Goal: Information Seeking & Learning: Learn about a topic

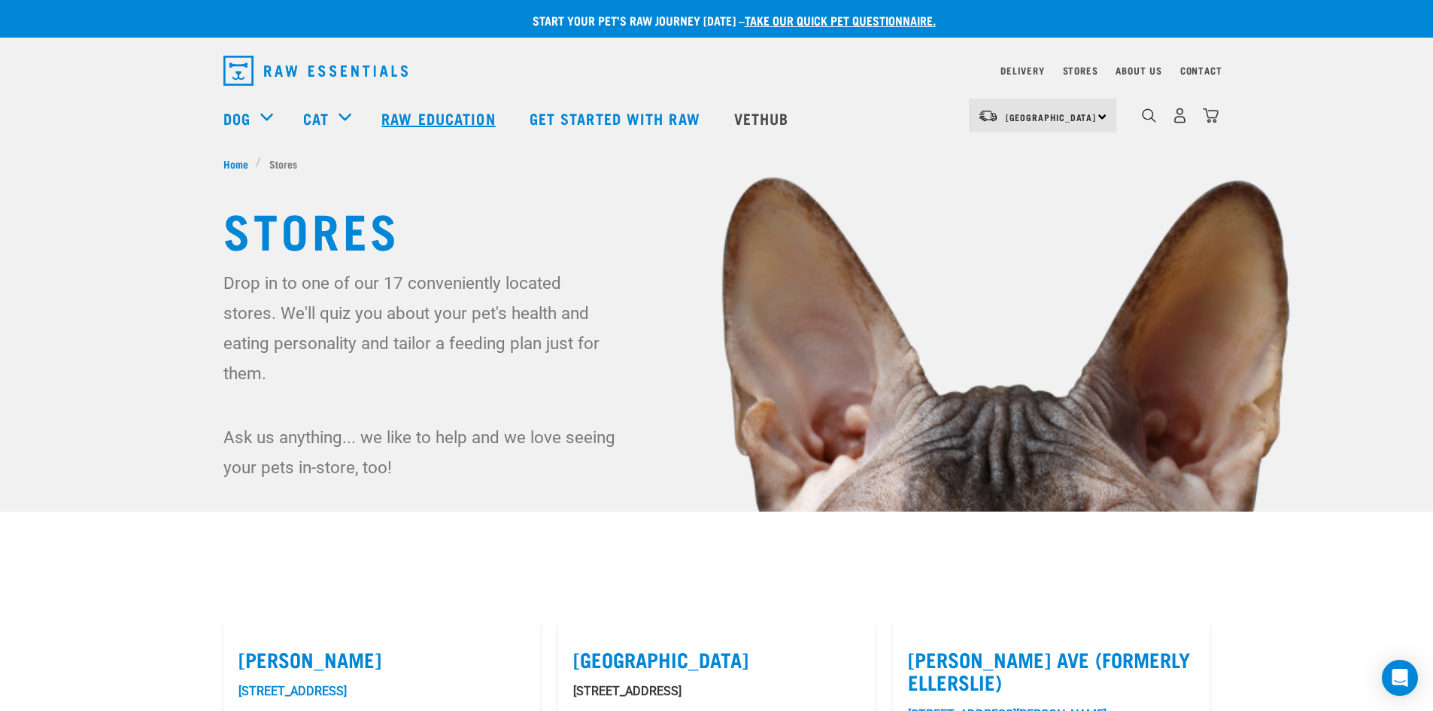
click at [414, 118] on link "Raw Education" at bounding box center [439, 118] width 147 height 60
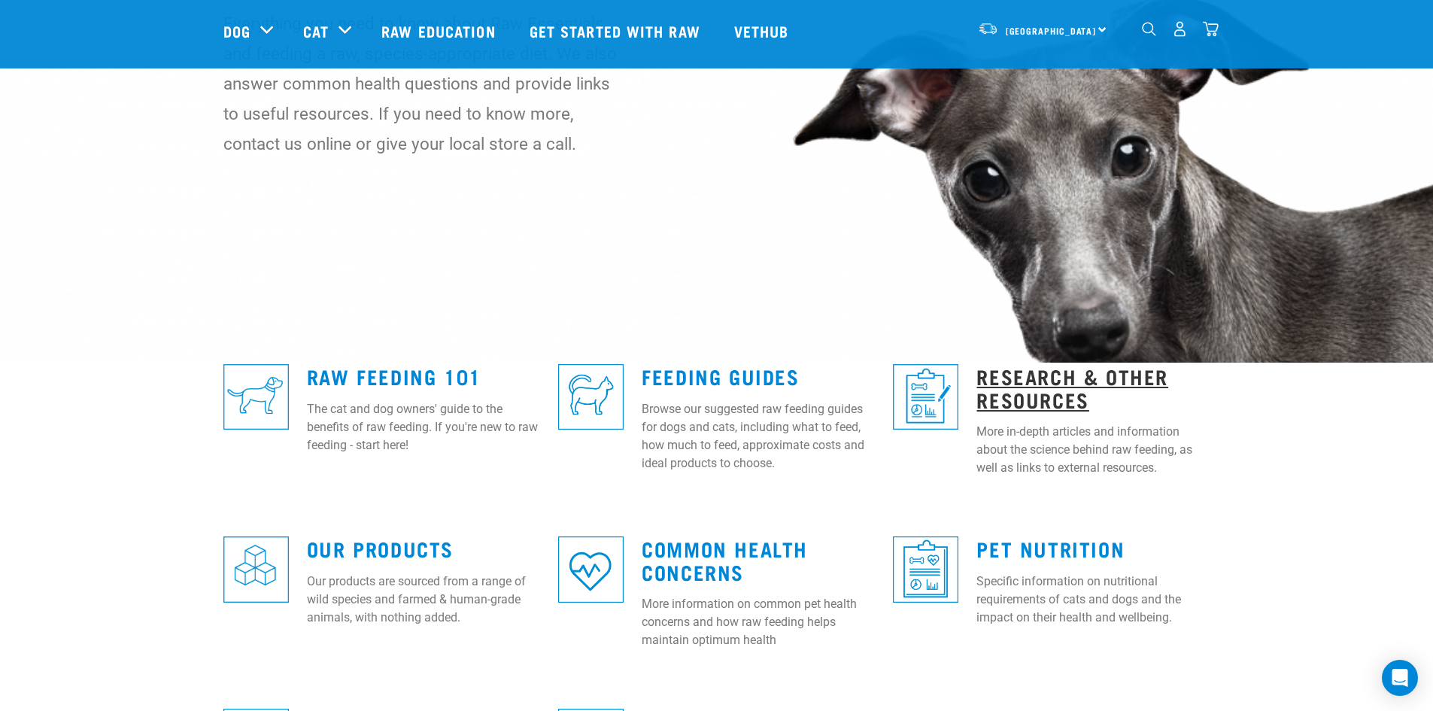
scroll to position [150, 0]
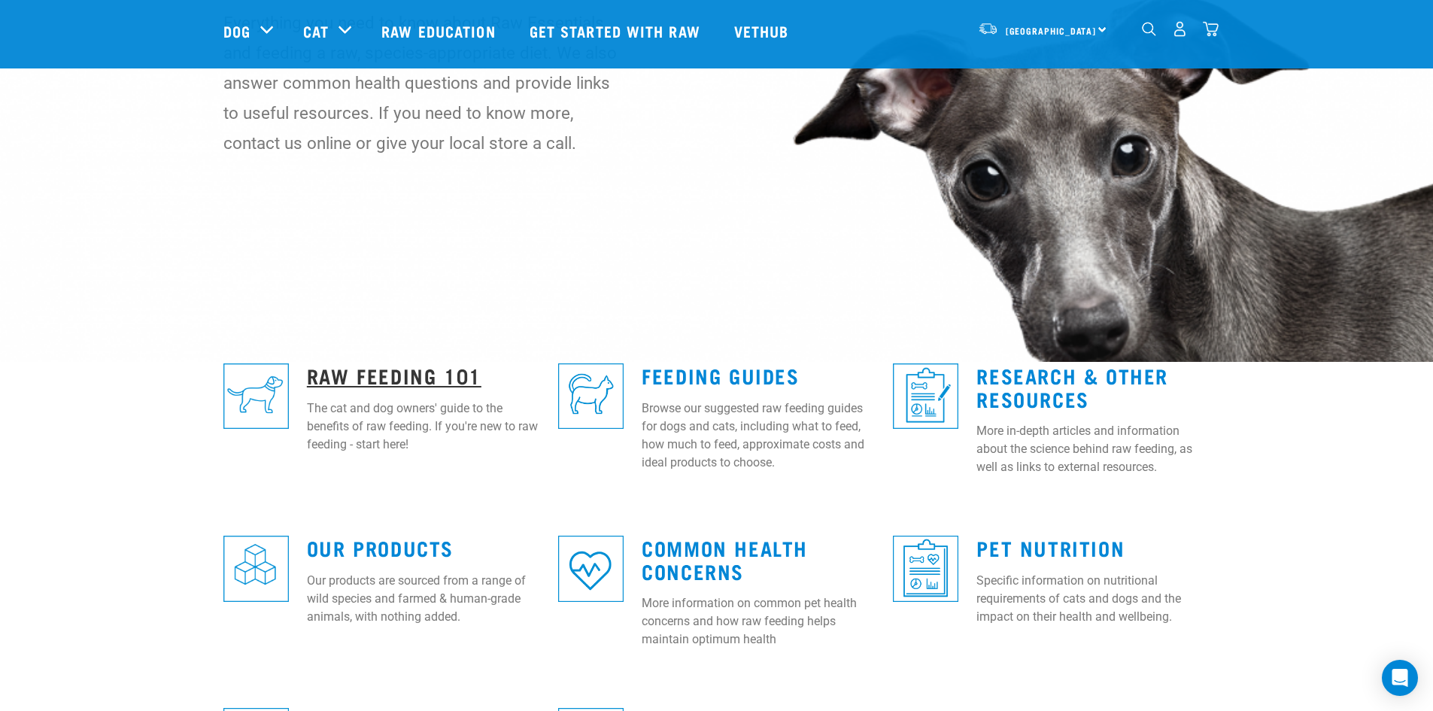
click at [423, 374] on link "Raw Feeding 101" at bounding box center [394, 374] width 175 height 11
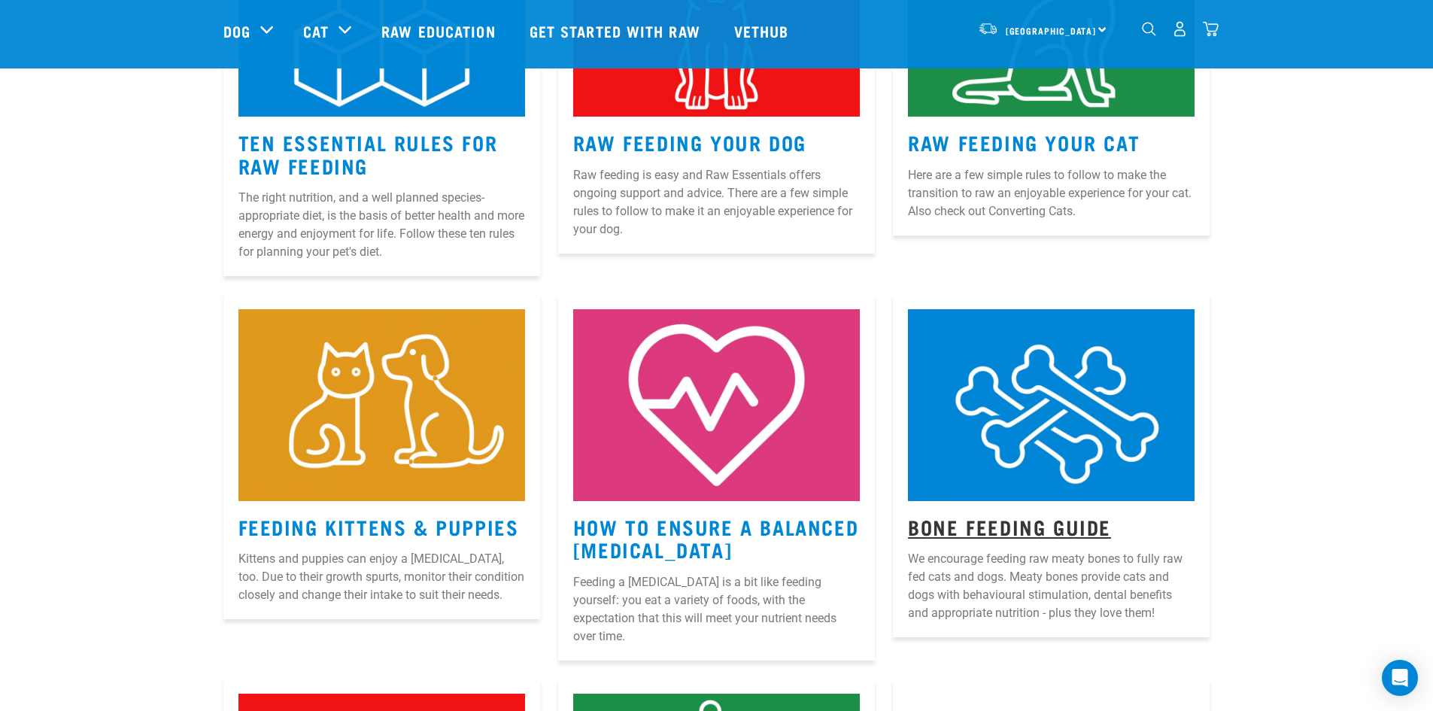
scroll to position [827, 0]
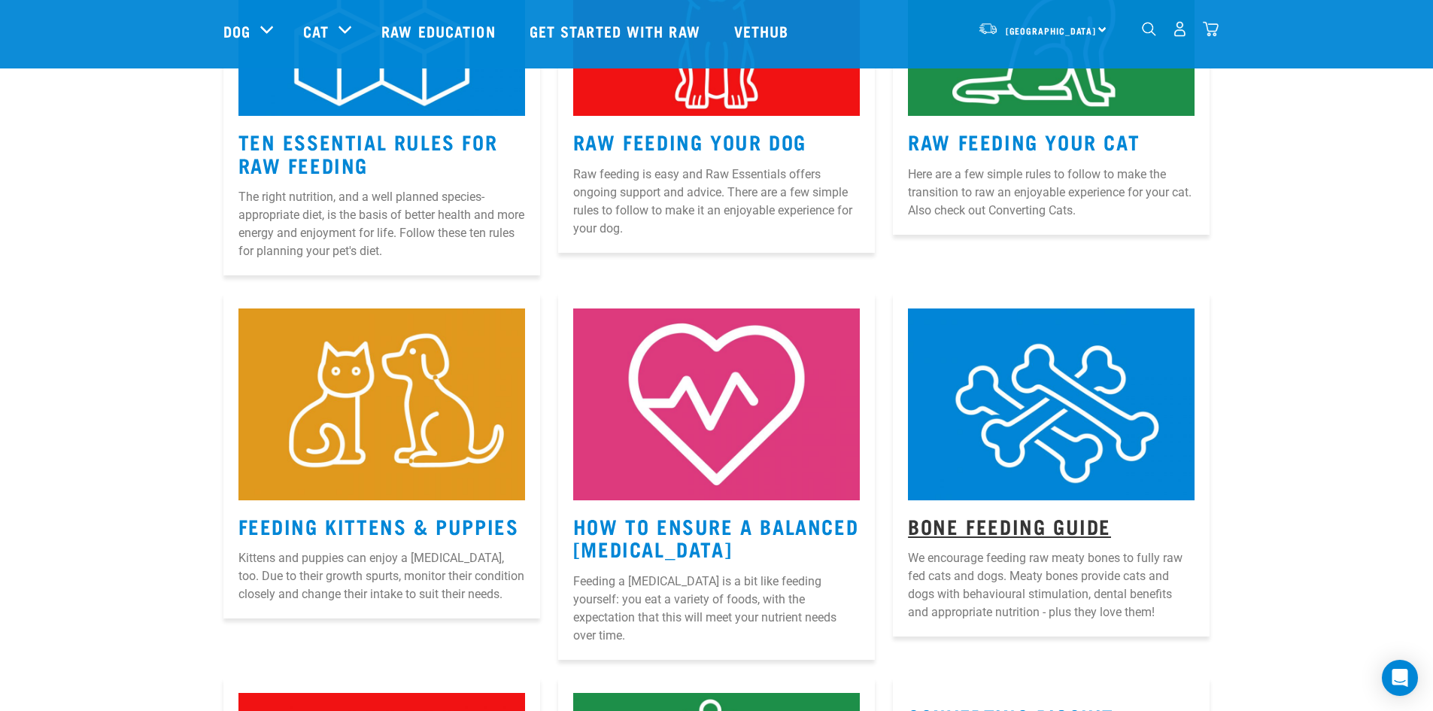
click at [948, 530] on link "Bone Feeding Guide" at bounding box center [1009, 525] width 203 height 11
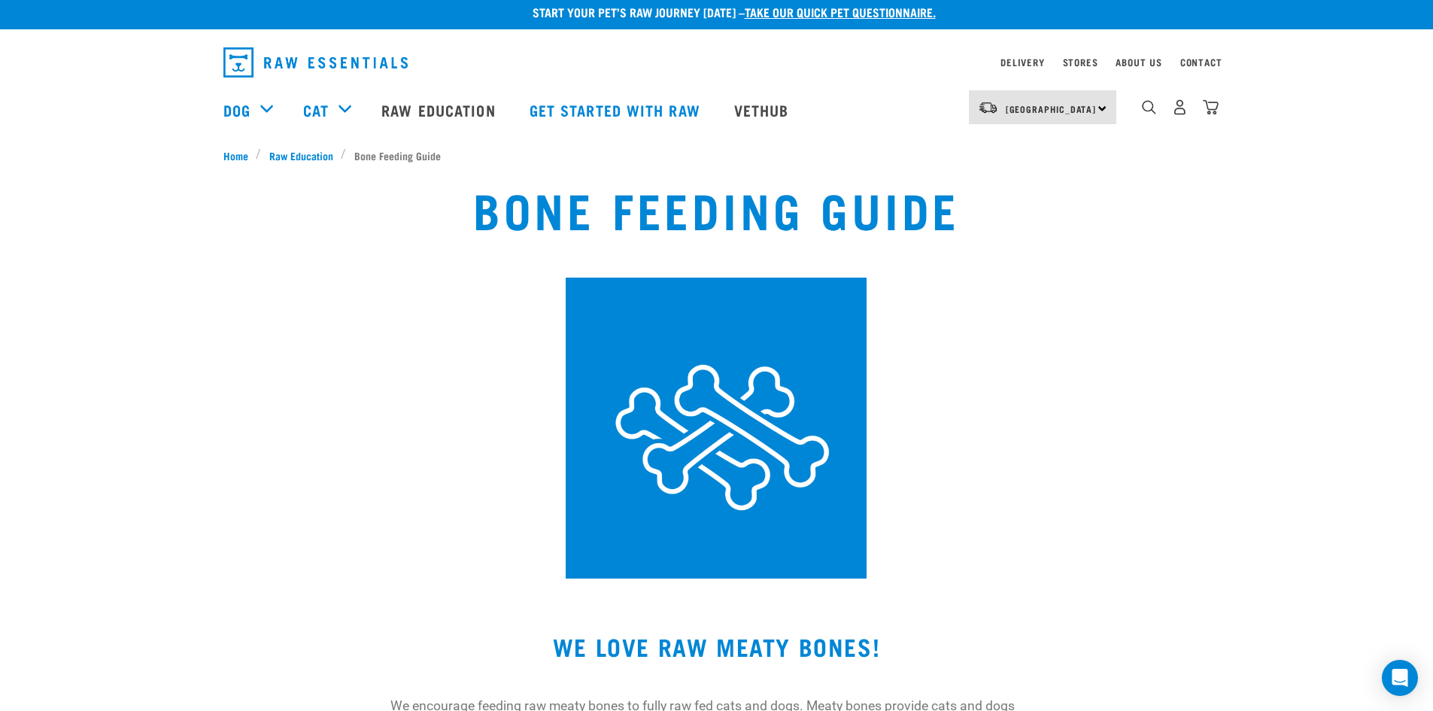
scroll to position [9, 0]
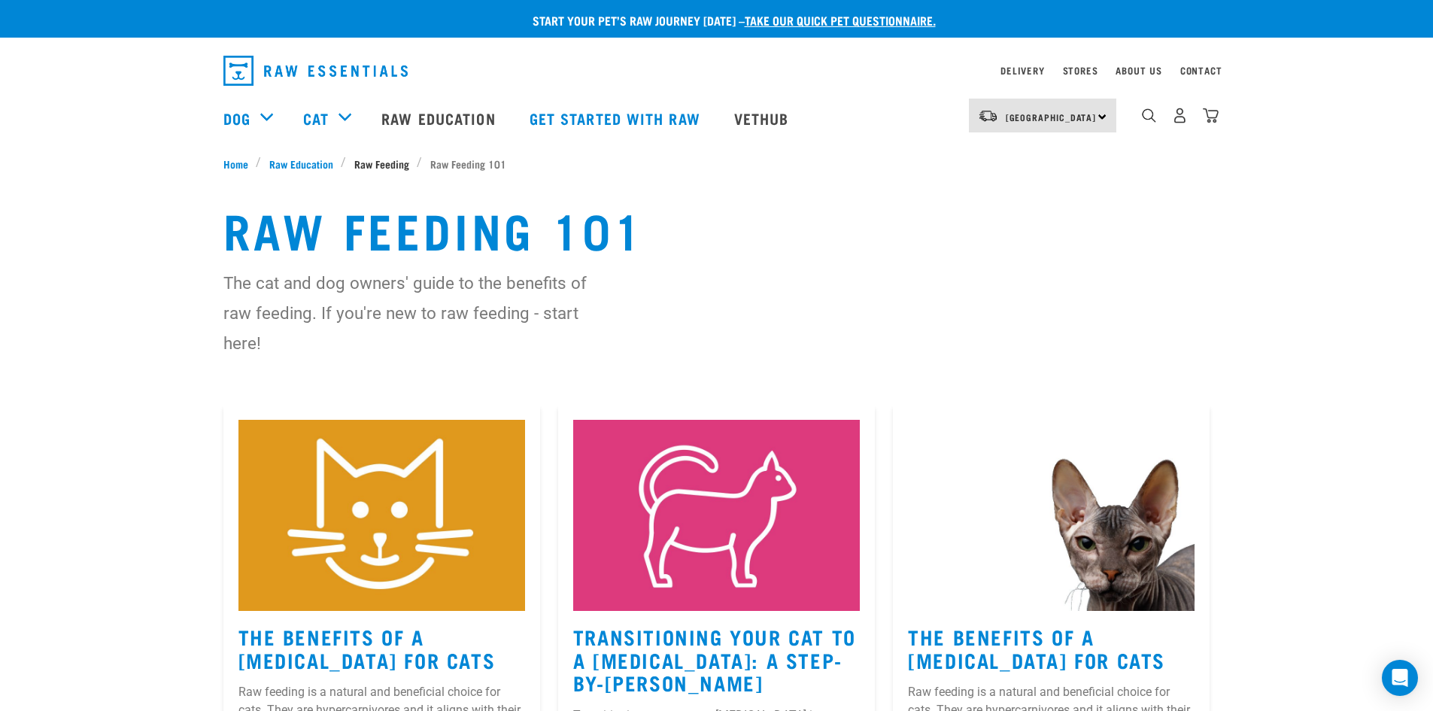
click at [377, 165] on span "Raw Feeding" at bounding box center [381, 164] width 55 height 16
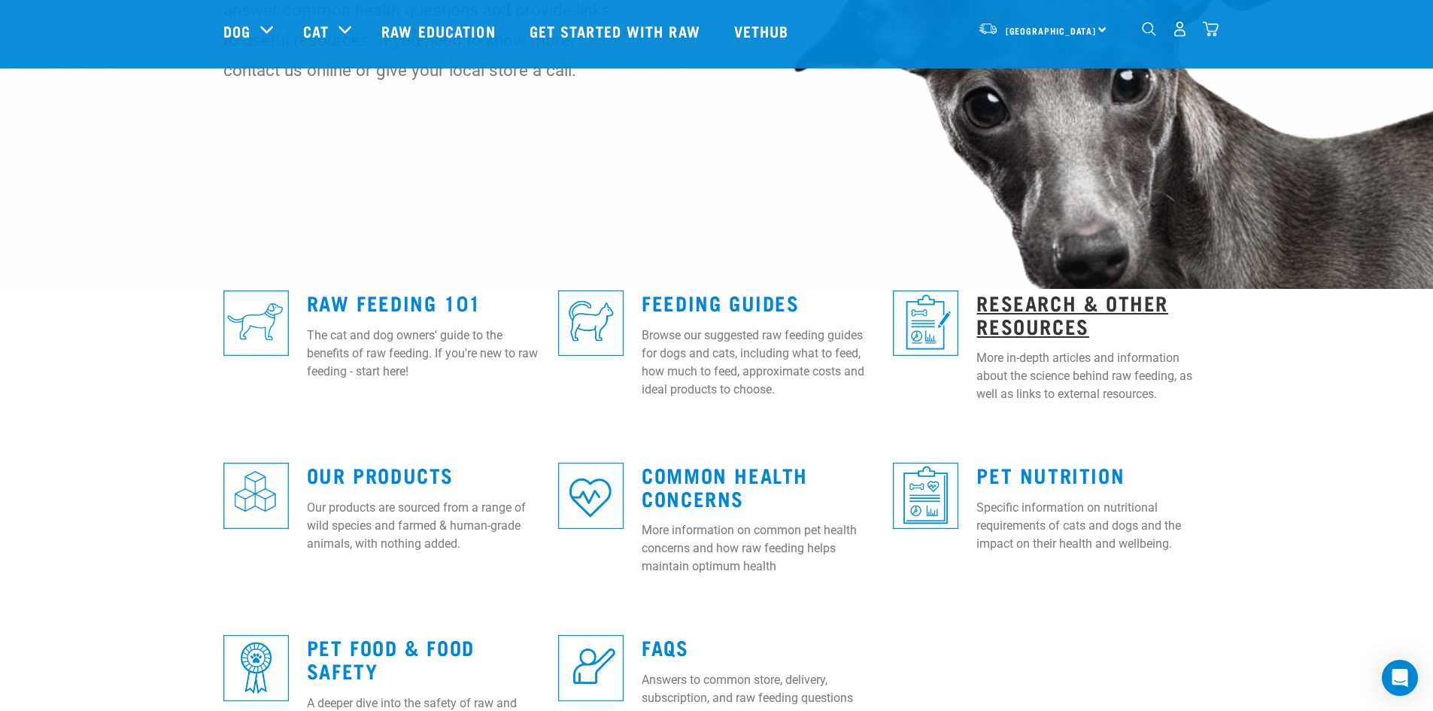
scroll to position [224, 0]
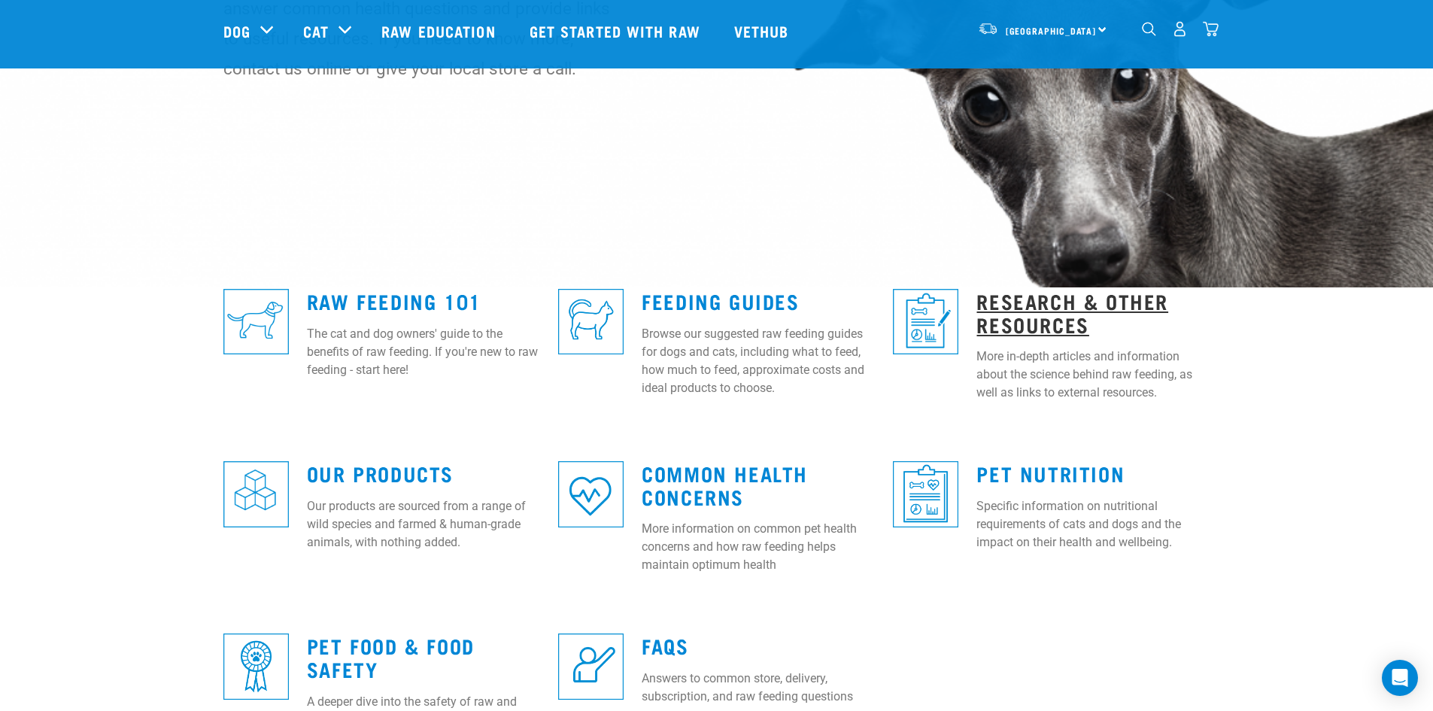
click at [995, 323] on link "Research & Other Resources" at bounding box center [1072, 312] width 192 height 35
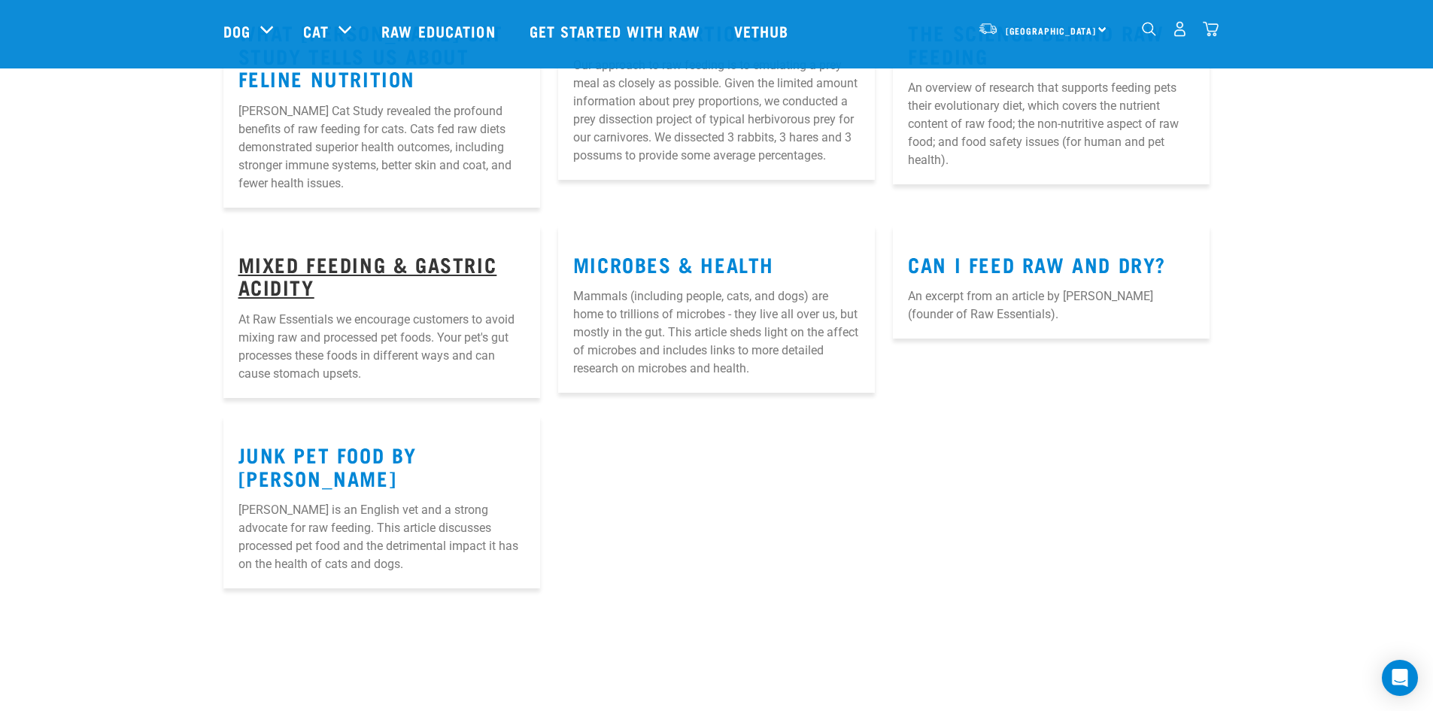
scroll to position [301, 0]
click at [387, 257] on link "Mixed Feeding & Gastric Acidity" at bounding box center [367, 274] width 259 height 35
